Goal: Task Accomplishment & Management: Use online tool/utility

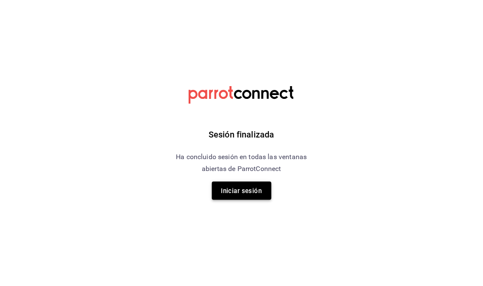
click at [253, 194] on font "Iniciar sesión" at bounding box center [241, 190] width 41 height 11
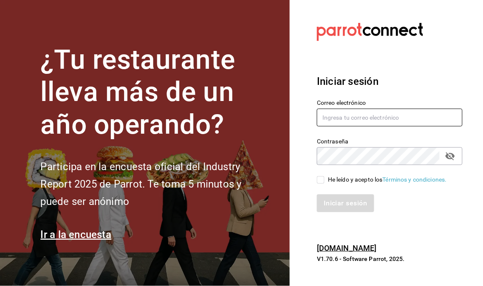
type input "[EMAIL_ADDRESS][DOMAIN_NAME]"
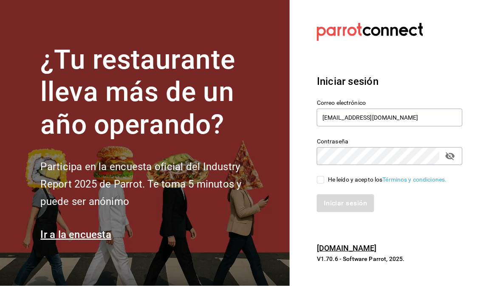
click at [319, 182] on input "He leído y acepto los Términos y condiciones." at bounding box center [321, 180] width 8 height 8
checkbox input "true"
click at [324, 204] on font "Iniciar sesión" at bounding box center [345, 204] width 43 height 8
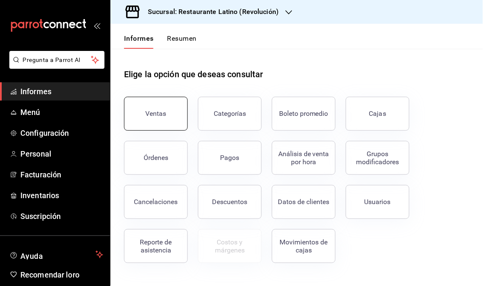
click at [158, 118] on button "Ventas" at bounding box center [156, 114] width 64 height 34
